Goal: Transaction & Acquisition: Book appointment/travel/reservation

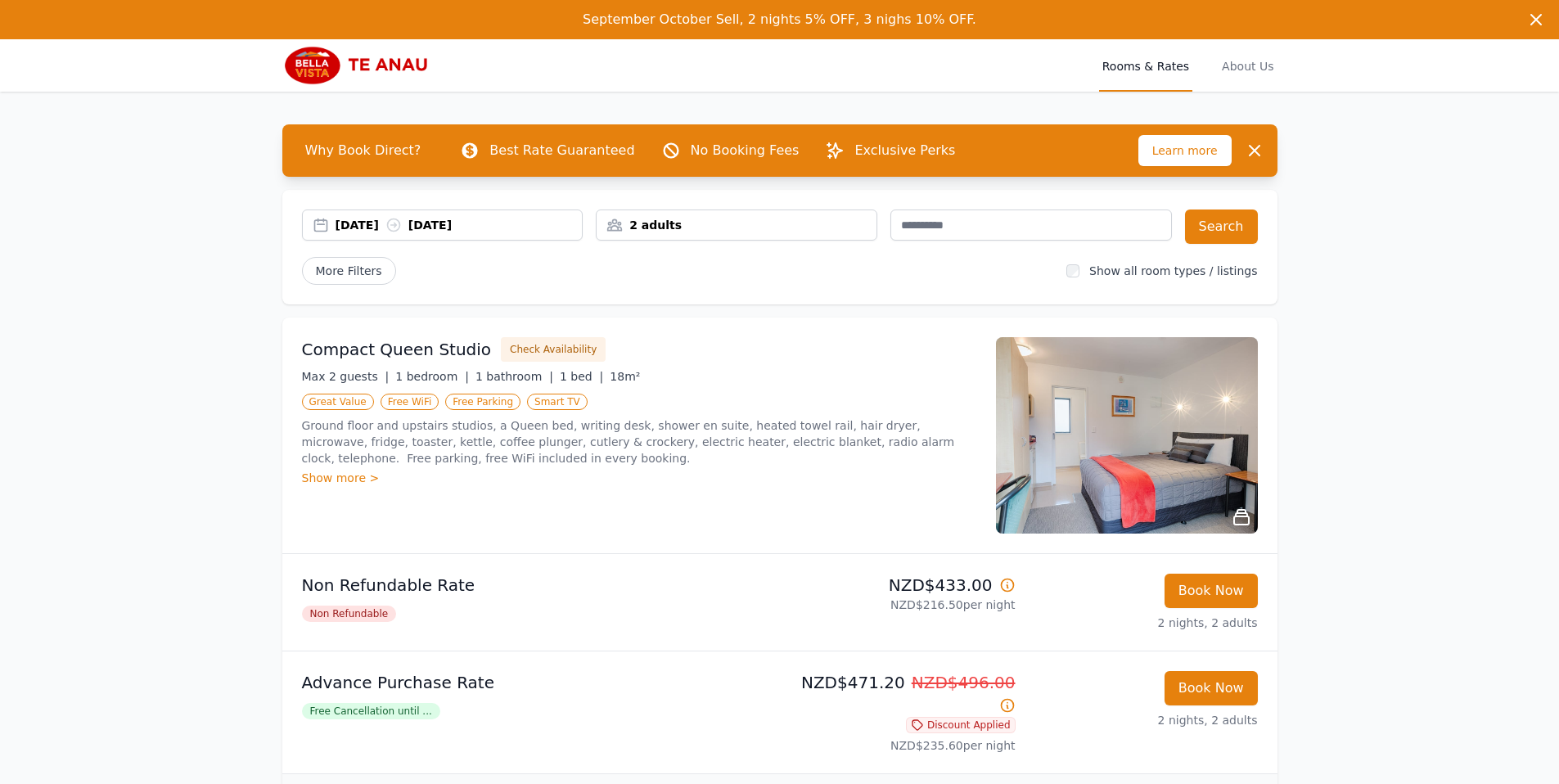
click at [1167, 499] on img at bounding box center [1126, 434] width 262 height 196
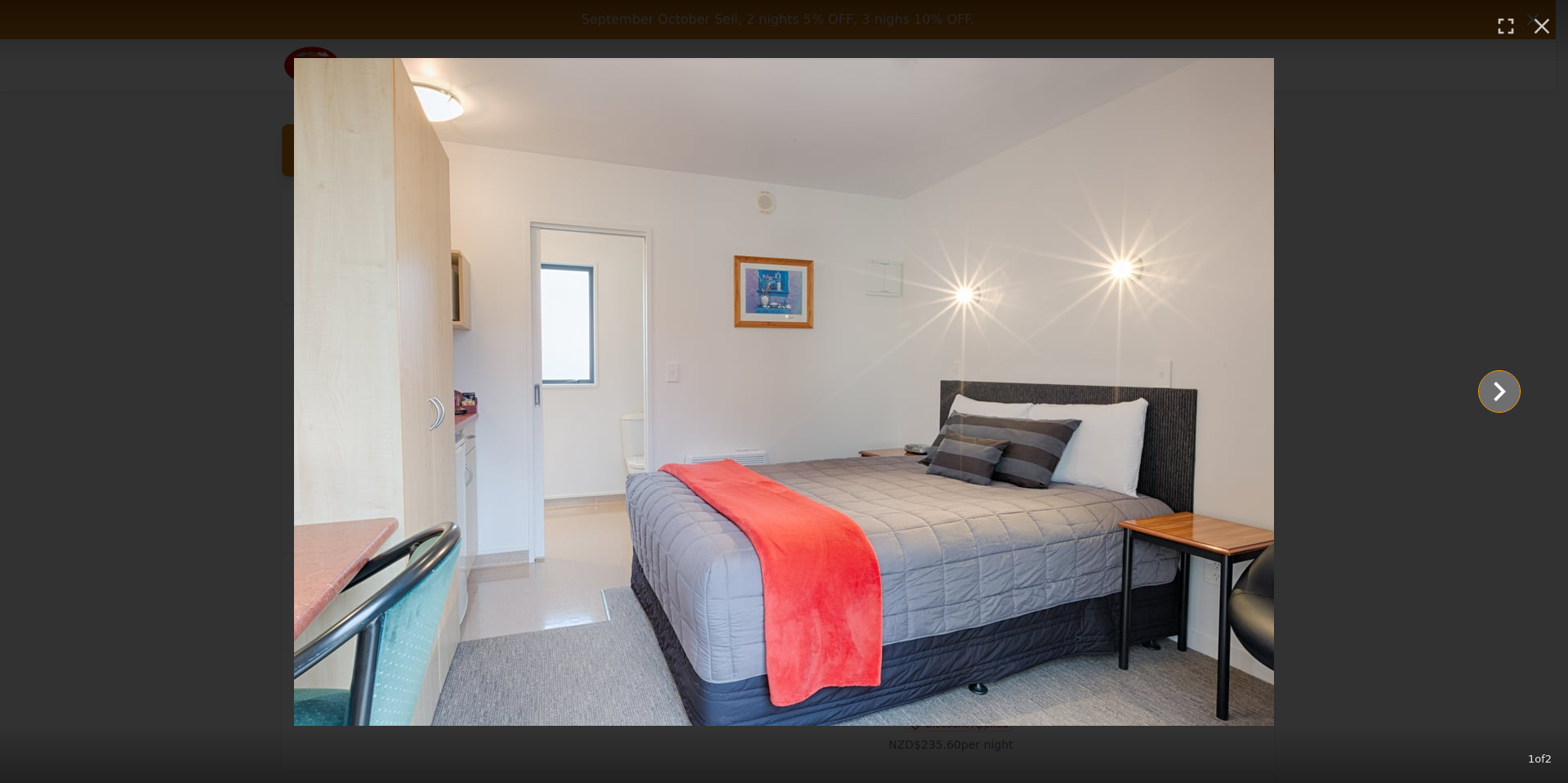
click at [1482, 401] on icon "Show slide 2 of 2" at bounding box center [1499, 391] width 39 height 39
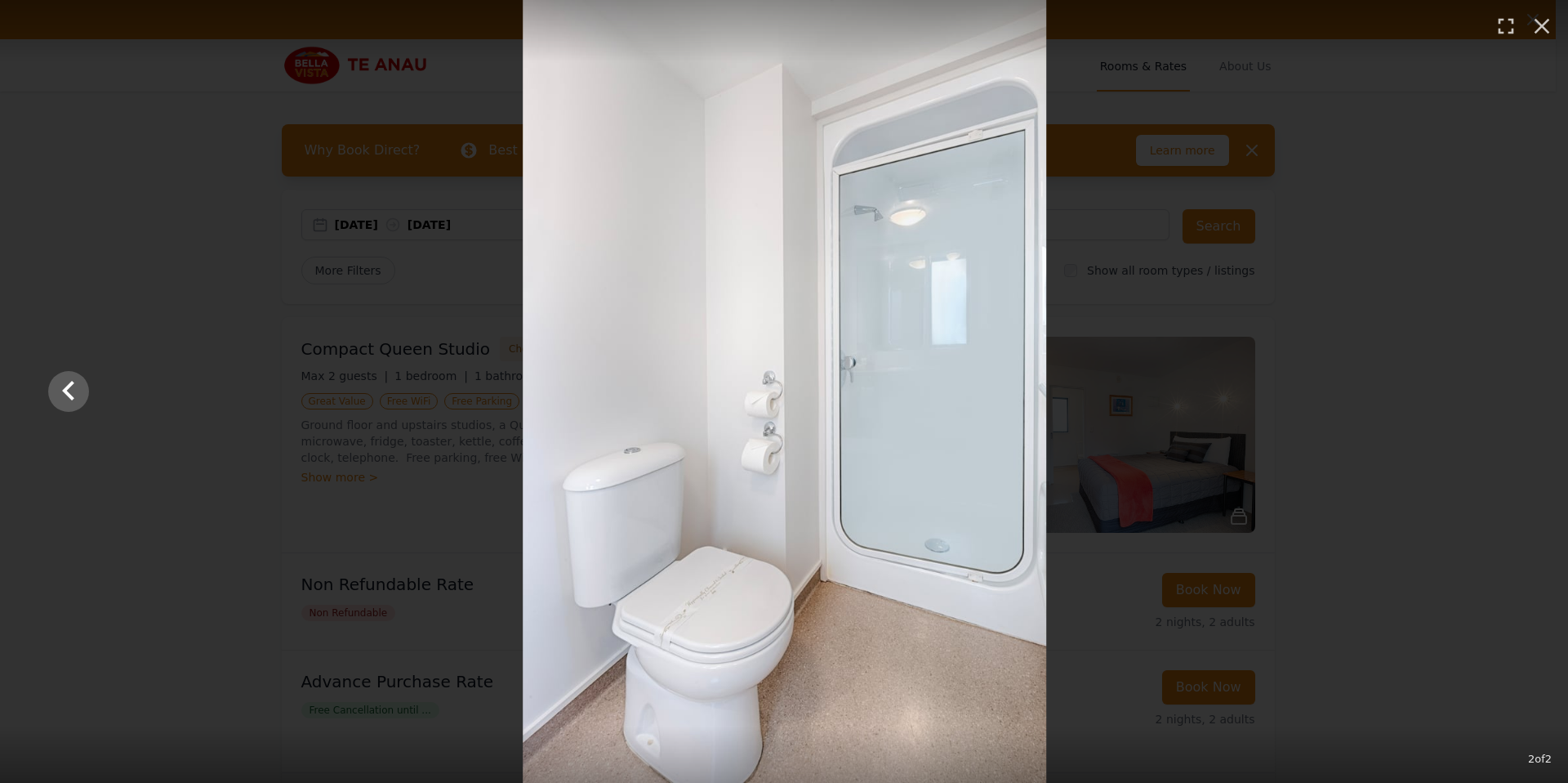
click at [1482, 401] on div at bounding box center [784, 392] width 1504 height 783
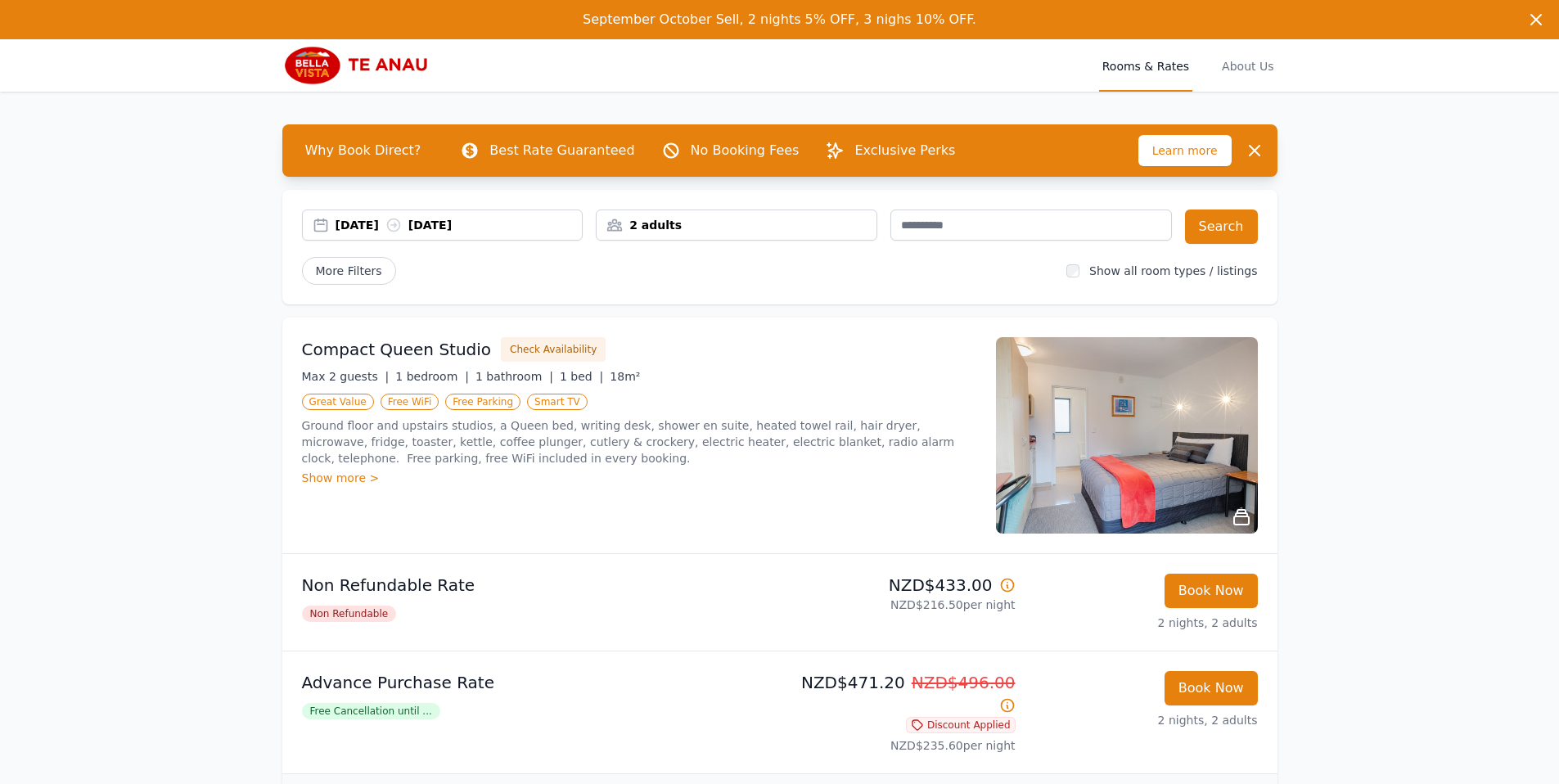
click at [695, 233] on div "2 adults" at bounding box center [736, 225] width 282 height 31
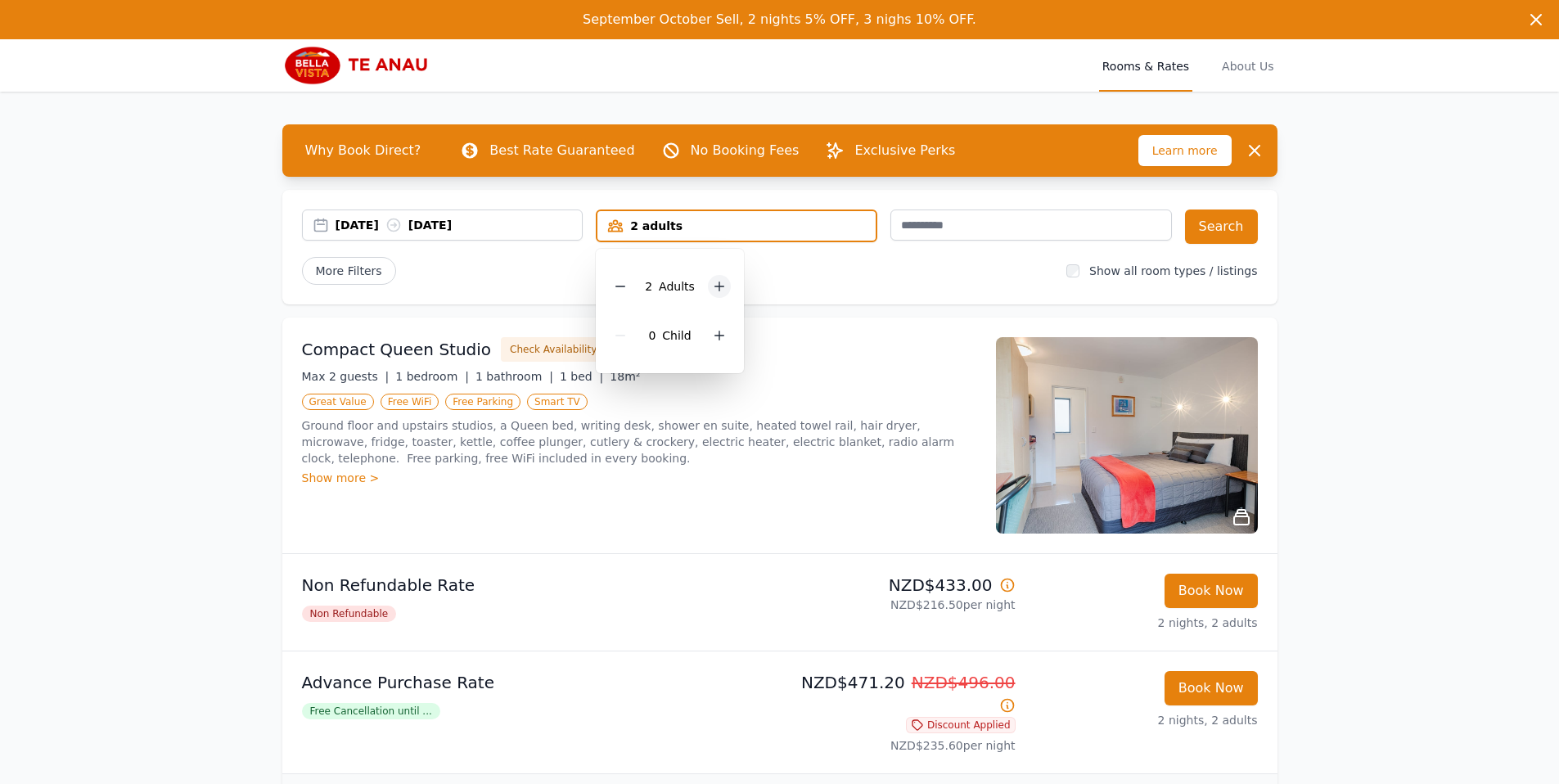
click at [720, 291] on icon at bounding box center [719, 286] width 13 height 13
click at [725, 331] on div at bounding box center [719, 335] width 23 height 23
click at [1231, 225] on button "Search" at bounding box center [1221, 227] width 73 height 34
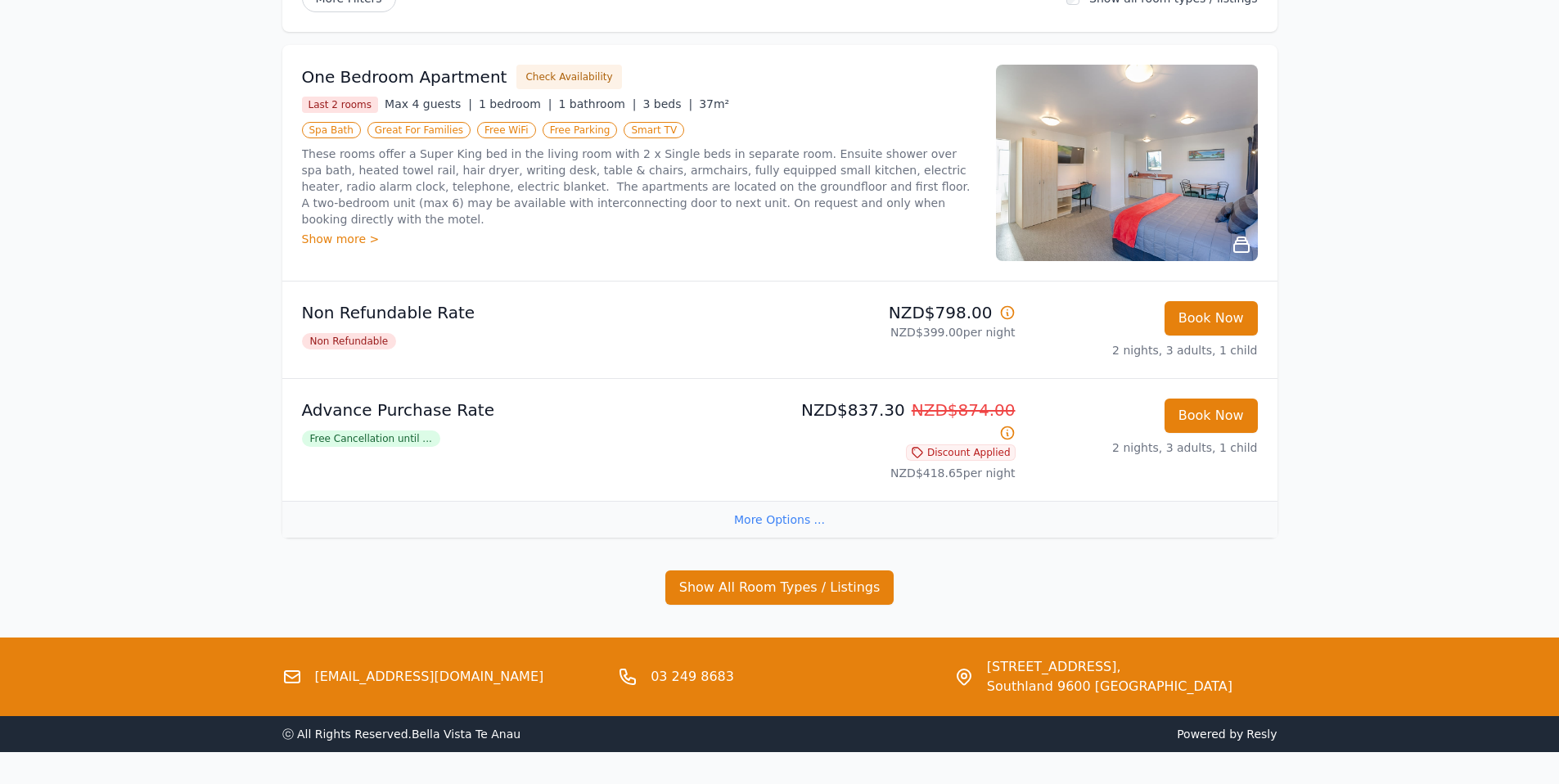
scroll to position [295, 0]
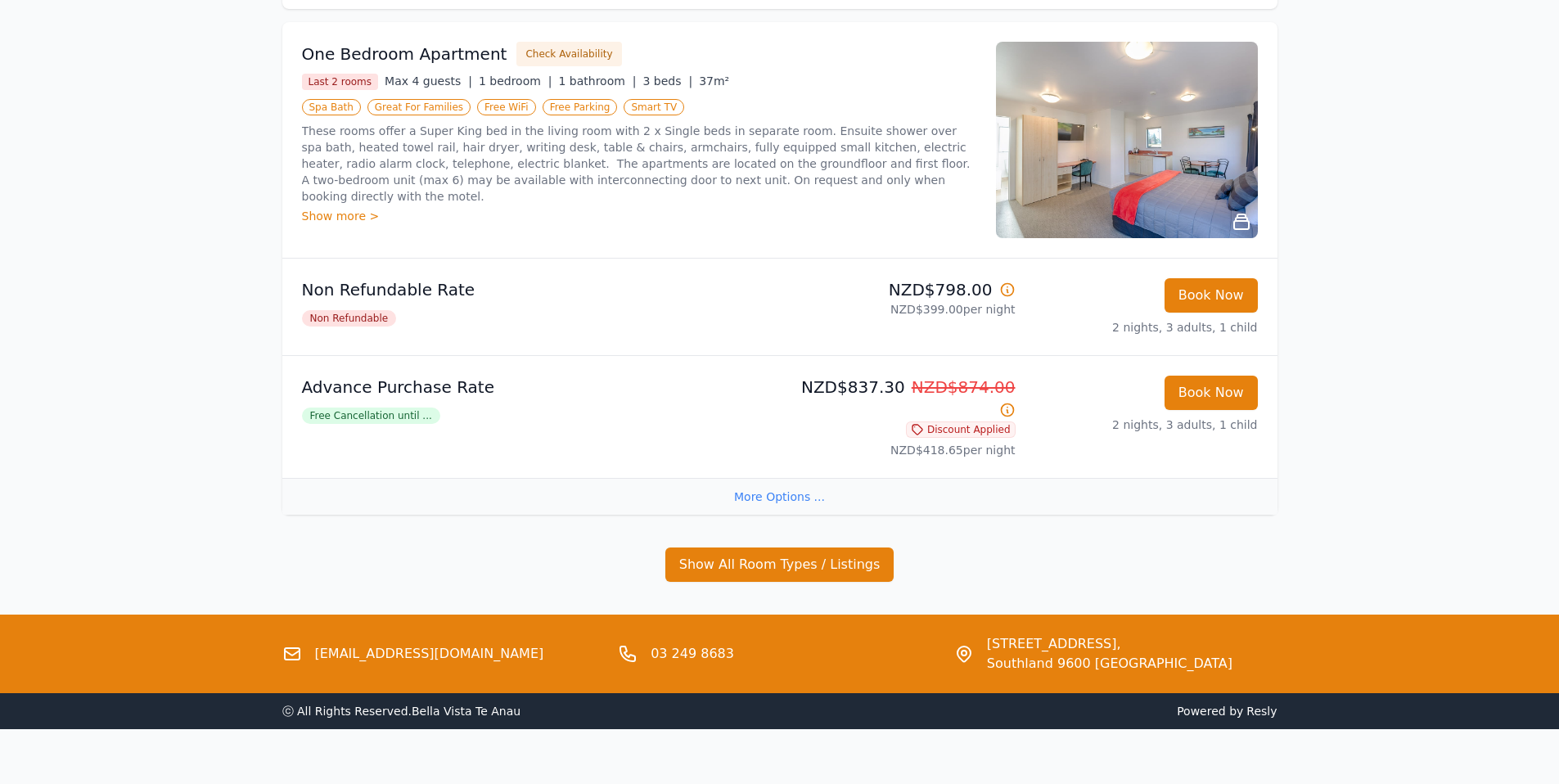
click at [1062, 185] on img at bounding box center [1126, 139] width 262 height 196
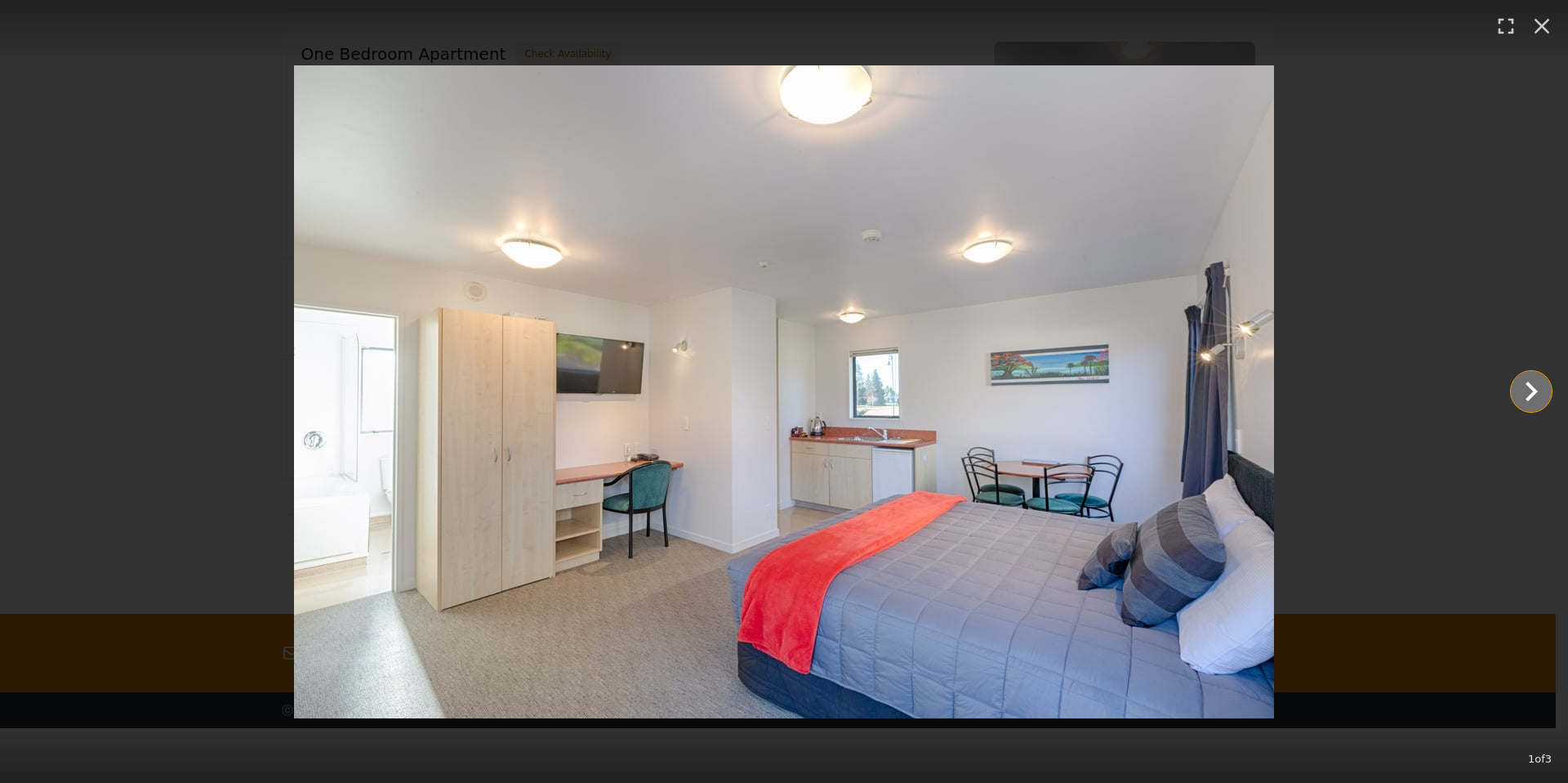
click at [1527, 386] on icon "Show slide 2 of 3" at bounding box center [1531, 391] width 39 height 39
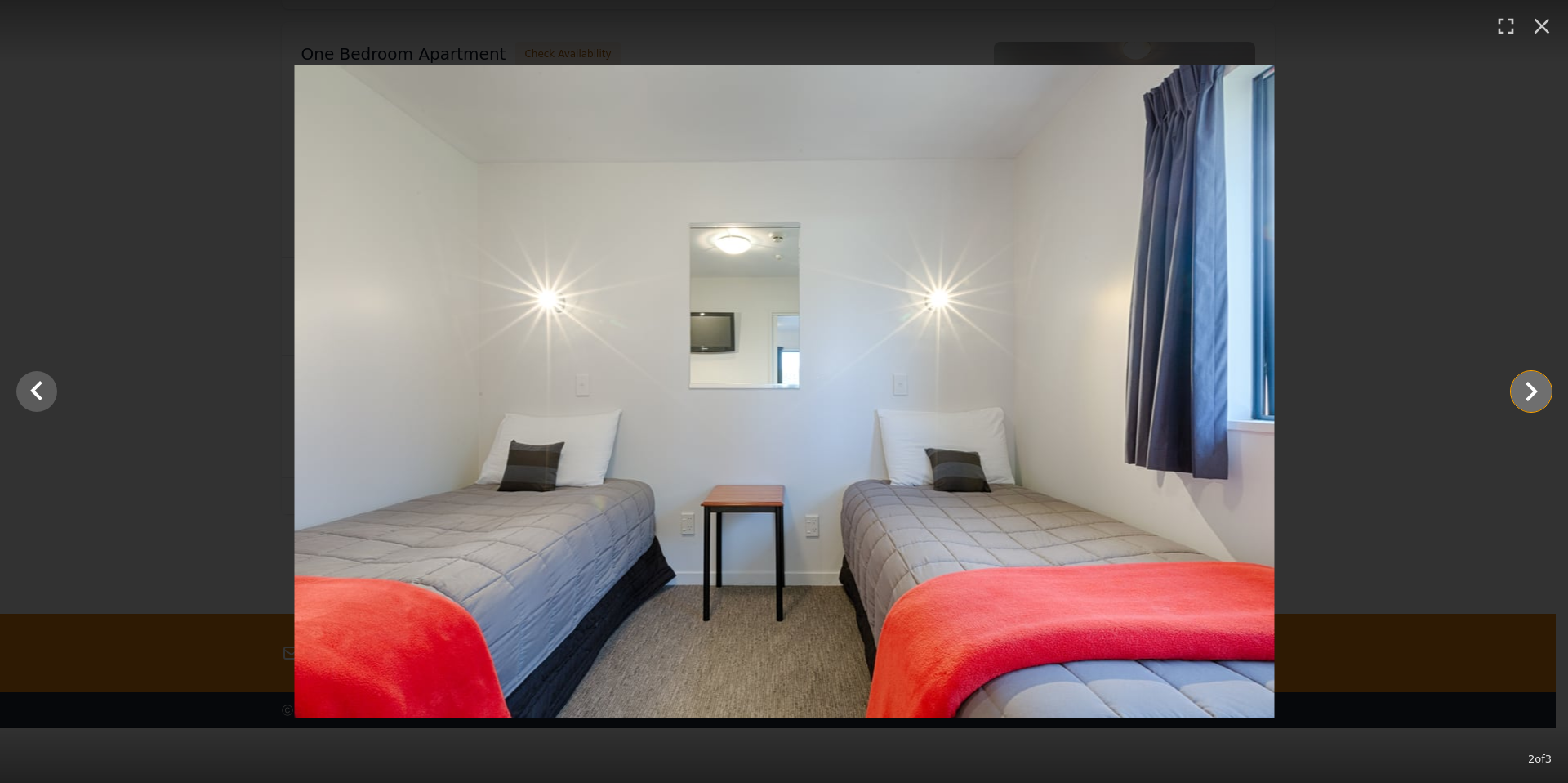
click at [1527, 386] on icon "Show slide 3 of 3" at bounding box center [1531, 391] width 39 height 39
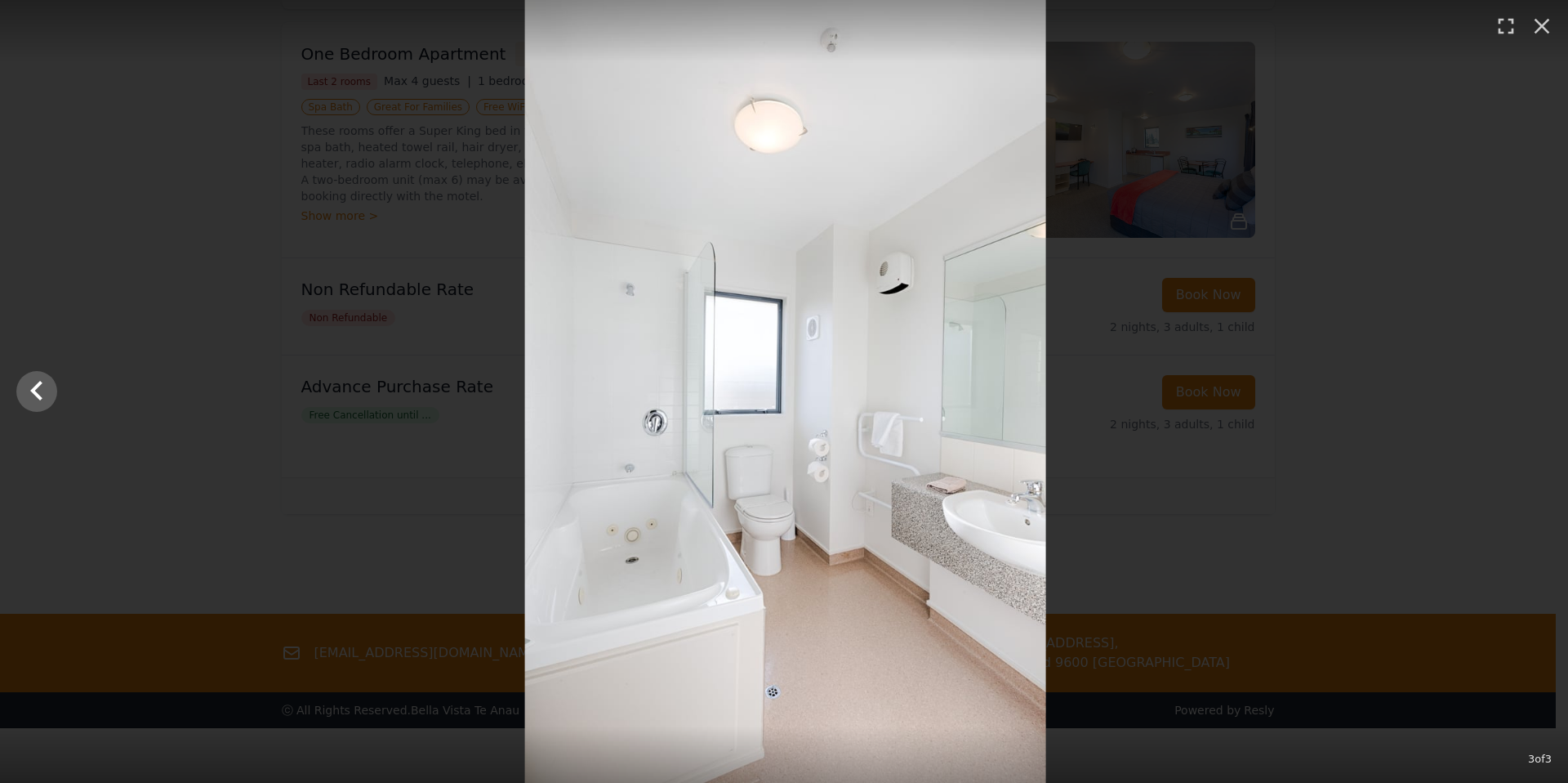
click at [1527, 386] on div at bounding box center [785, 392] width 1568 height 783
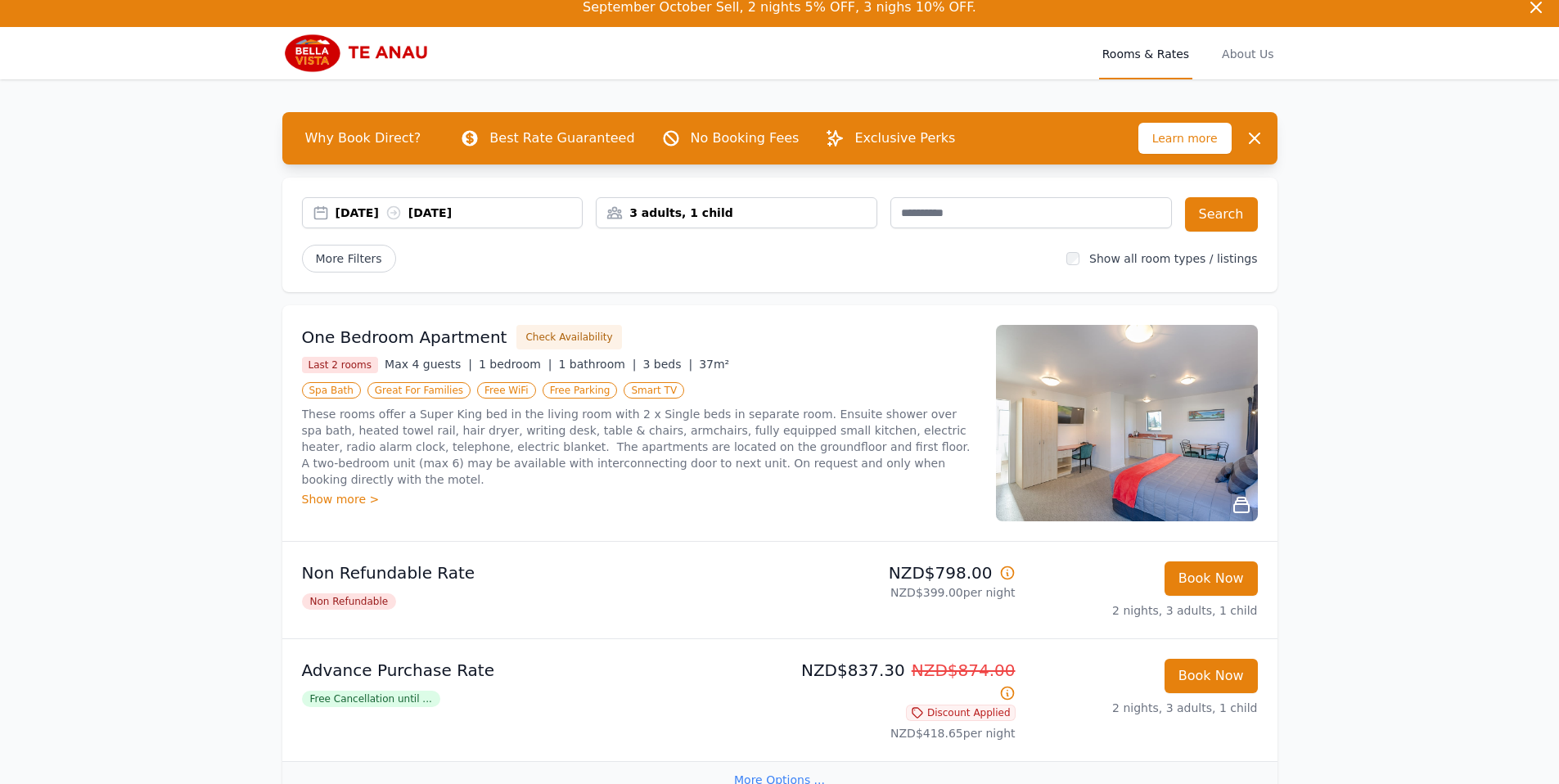
scroll to position [12, 0]
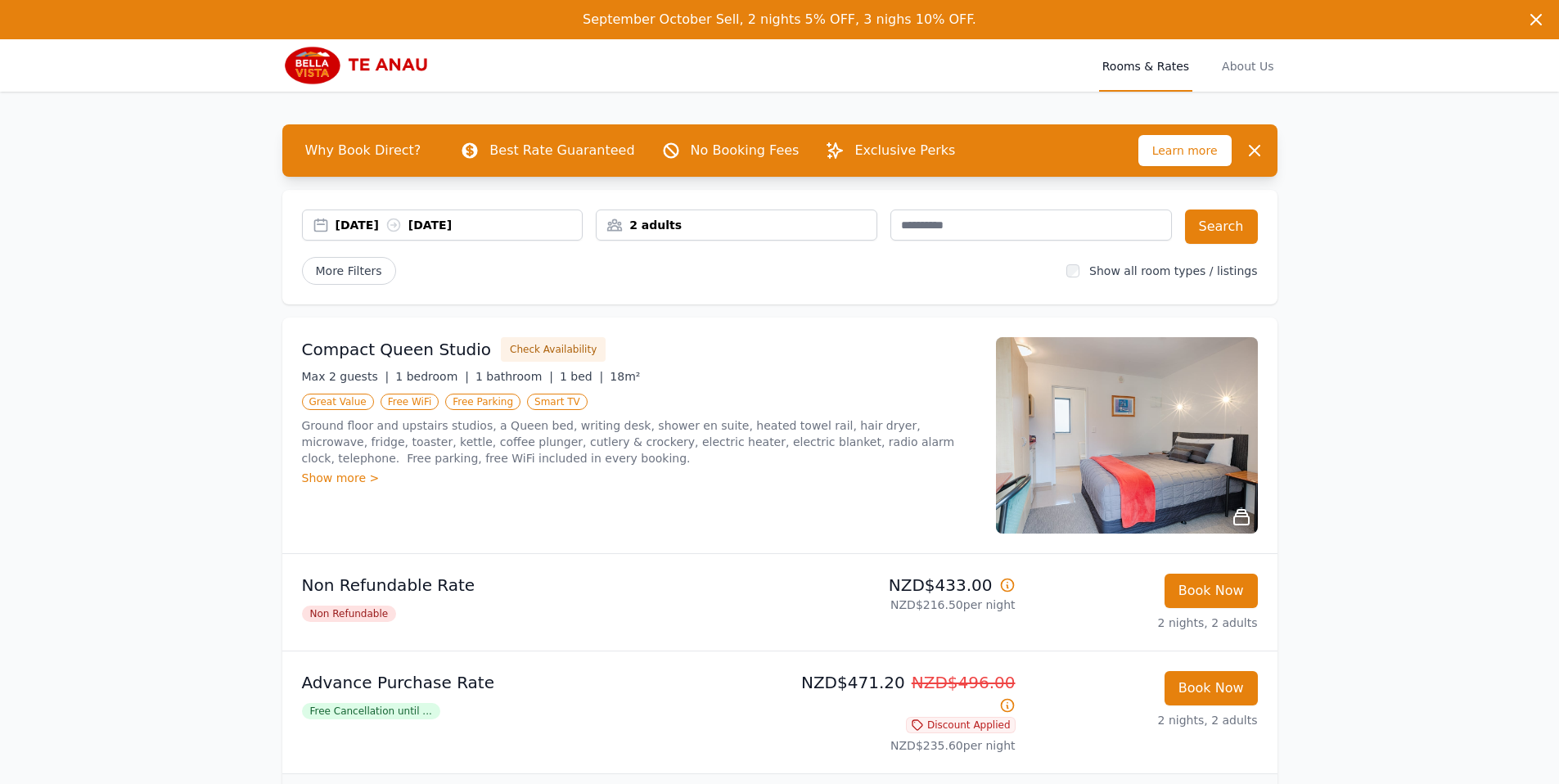
click at [734, 225] on div "2 adults" at bounding box center [736, 225] width 280 height 16
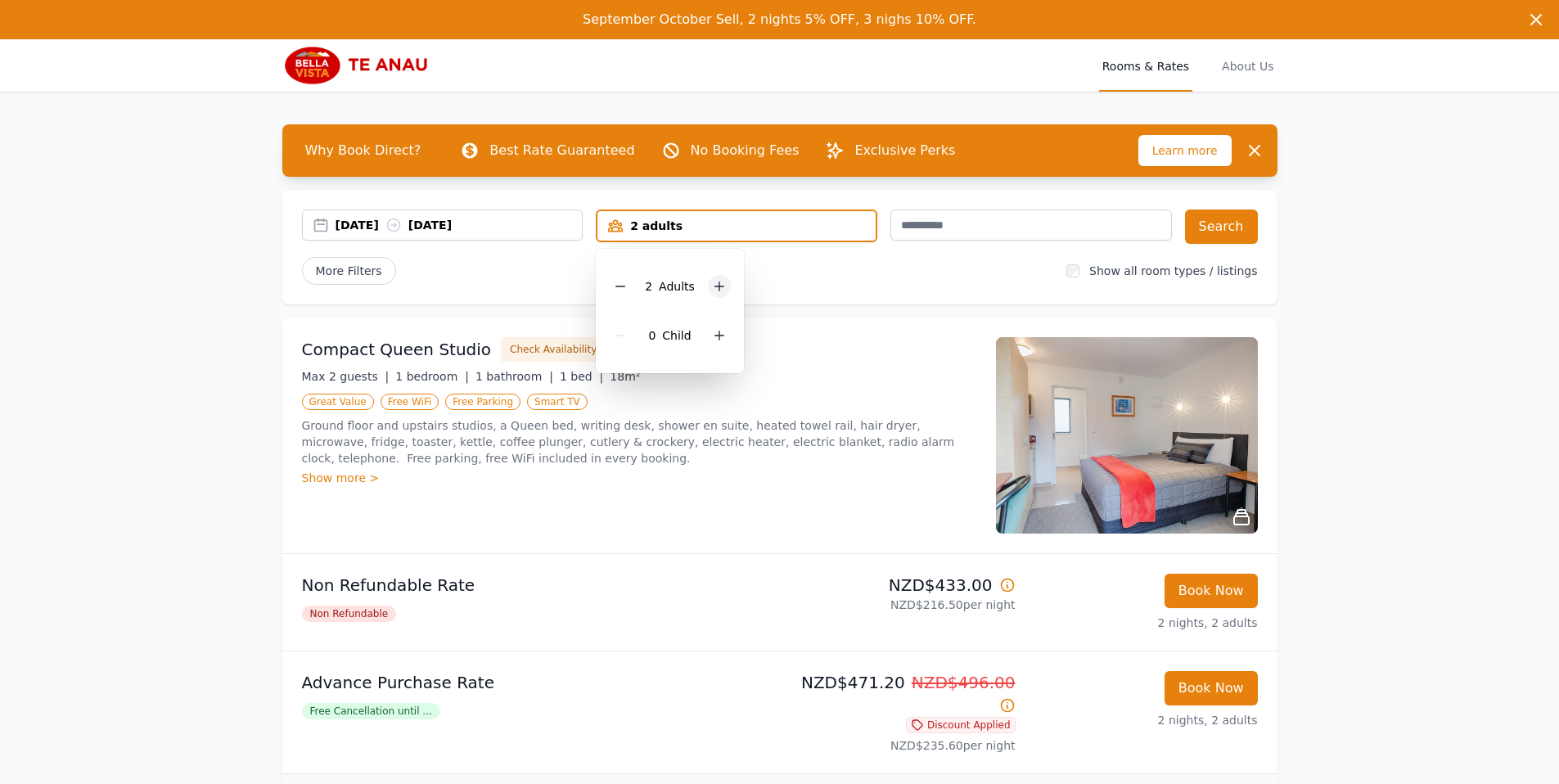
click at [717, 287] on icon at bounding box center [720, 287] width 9 height 9
click at [715, 334] on icon at bounding box center [719, 335] width 13 height 13
click at [795, 291] on div "06 Oct 2025 08 Oct 2025 3 adults, 1 child 3 Adult s 1 Child Search More Filters…" at bounding box center [780, 247] width 995 height 115
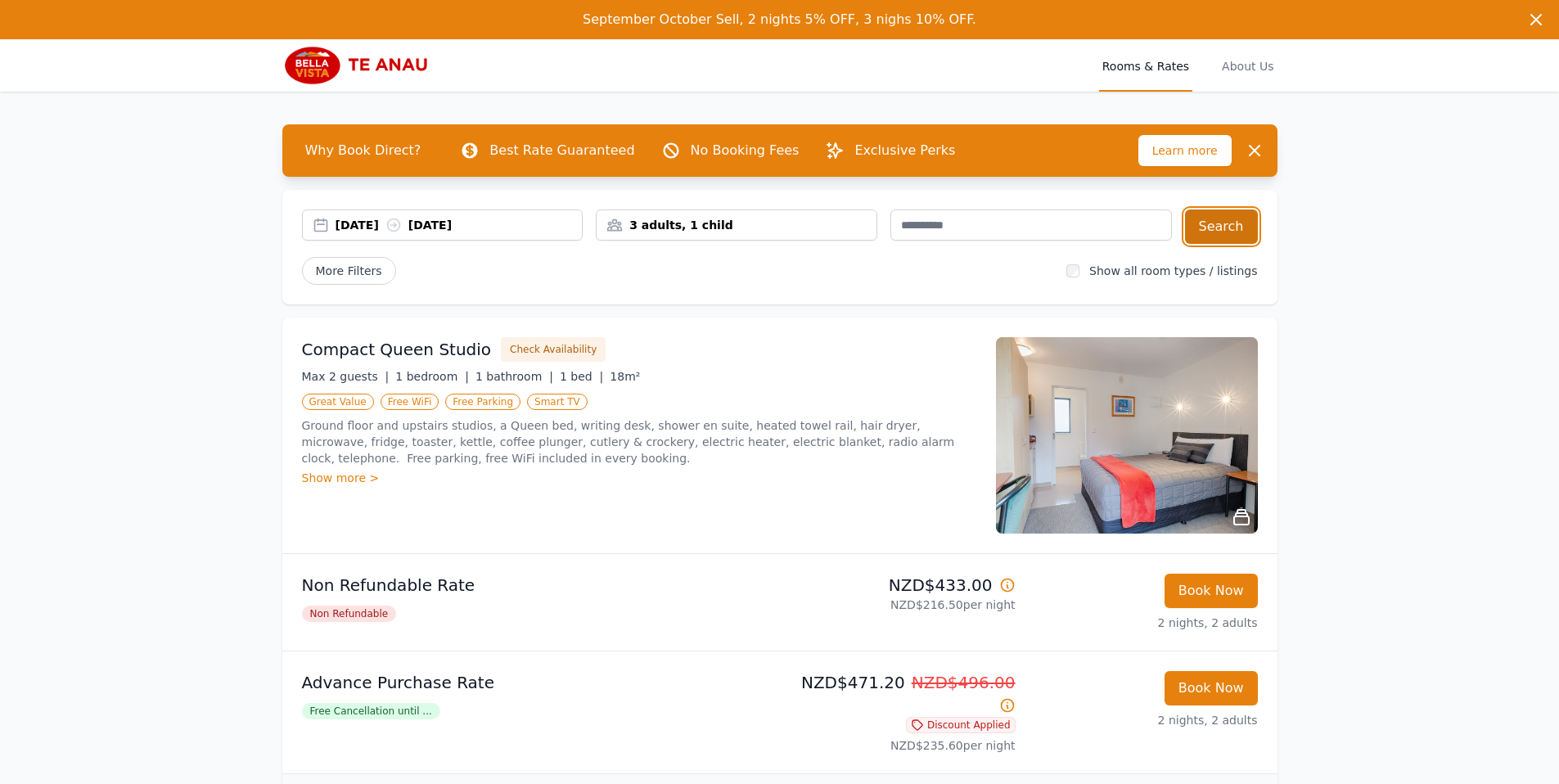
click at [1199, 239] on button "Search" at bounding box center [1221, 227] width 73 height 34
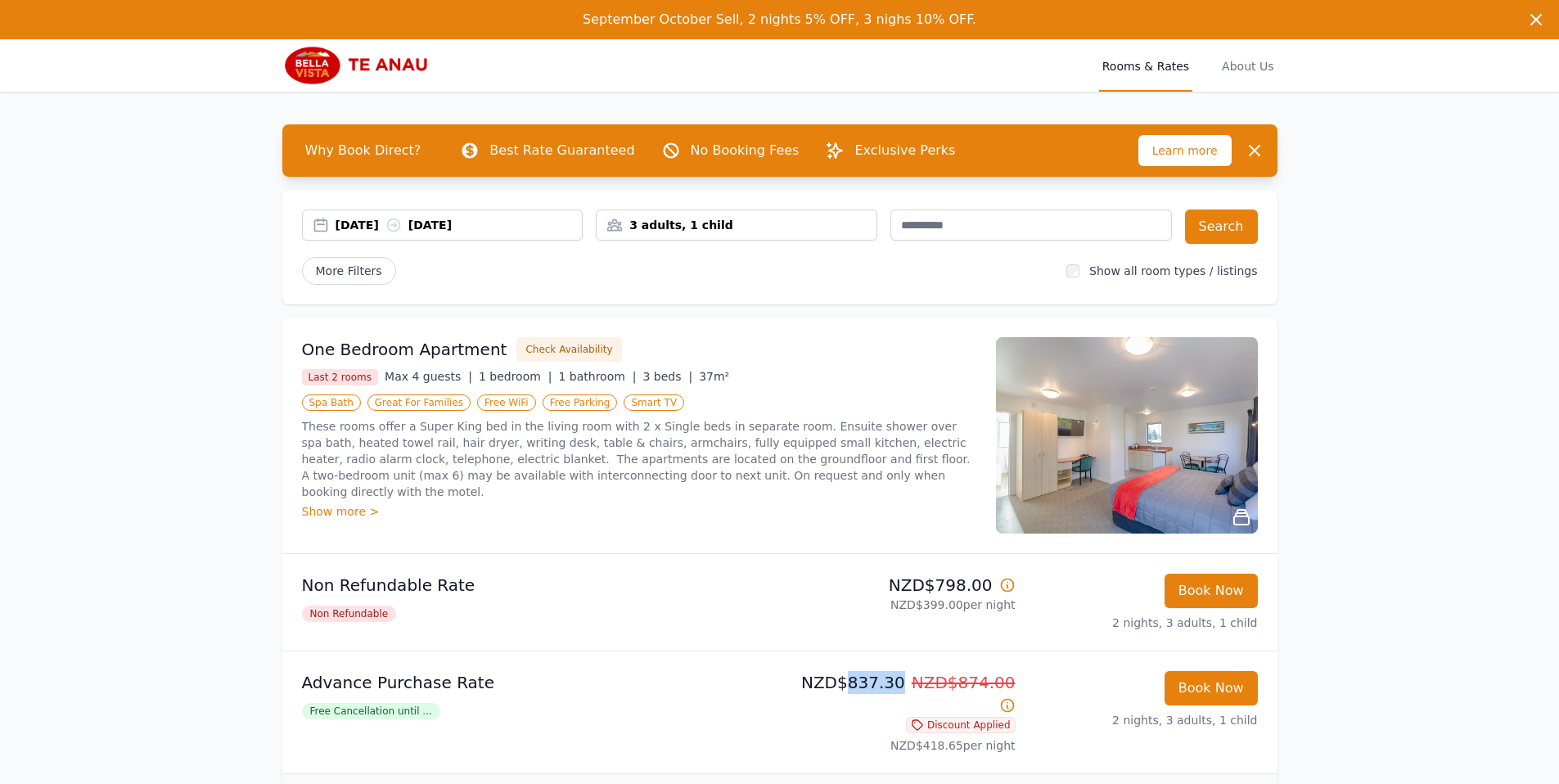
drag, startPoint x: 891, startPoint y: 682, endPoint x: 840, endPoint y: 682, distance: 51.0
click at [840, 682] on p "NZD$837.30 NZD$874.00" at bounding box center [901, 694] width 229 height 46
copy p "837.30"
